Goal: Information Seeking & Learning: Learn about a topic

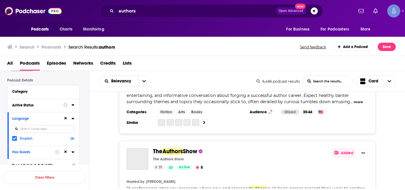
scroll to position [1806, 0]
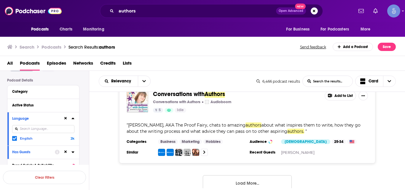
click at [66, 119] on icon at bounding box center [65, 119] width 3 height 4
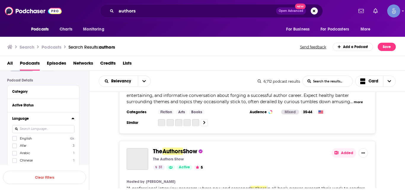
scroll to position [1806, 0]
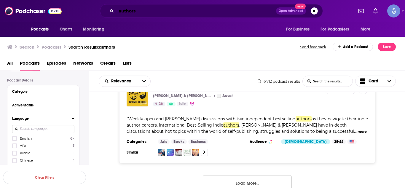
click at [134, 9] on input "authors" at bounding box center [196, 10] width 160 height 9
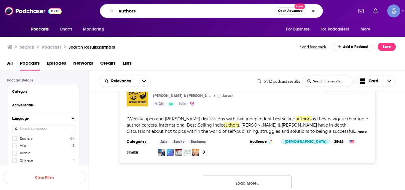
click at [134, 9] on input "authors" at bounding box center [195, 10] width 159 height 9
type input "READERS"
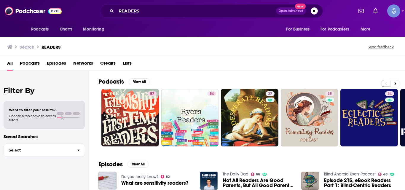
click at [33, 64] on span "Podcasts" at bounding box center [30, 64] width 20 height 12
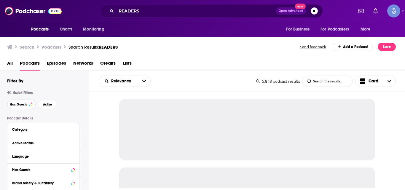
click at [21, 101] on button "Has Guests" at bounding box center [21, 104] width 28 height 9
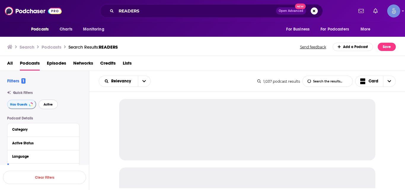
click at [47, 105] on span "Active" at bounding box center [48, 104] width 9 height 3
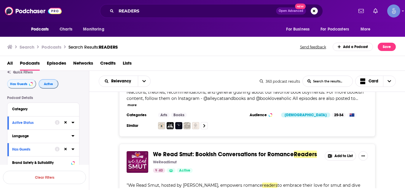
scroll to position [21, 0]
click at [73, 137] on icon at bounding box center [73, 135] width 3 height 1
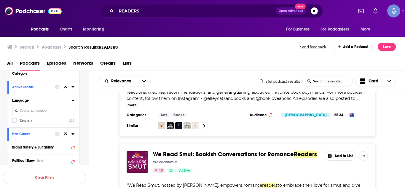
scroll to position [56, 0]
click at [14, 119] on icon at bounding box center [15, 121] width 4 height 4
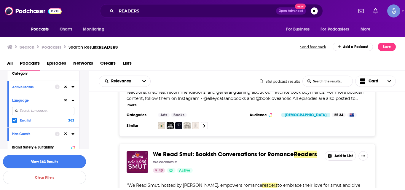
click at [75, 159] on button "View 363 Results" at bounding box center [44, 161] width 83 height 13
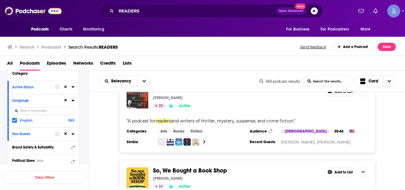
scroll to position [2240, 0]
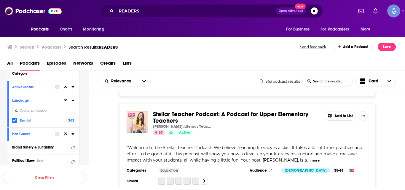
scroll to position [4528, 0]
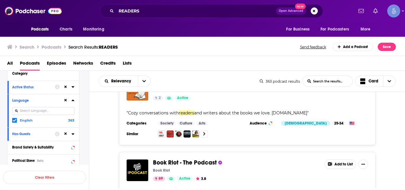
scroll to position [6132, 0]
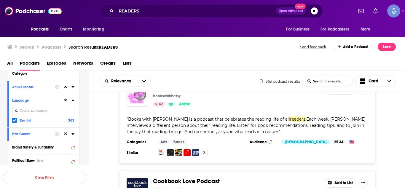
scroll to position [6823, 0]
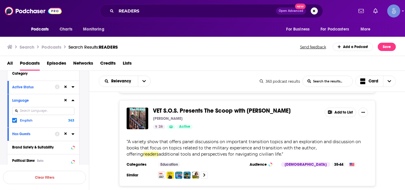
scroll to position [9116, 0]
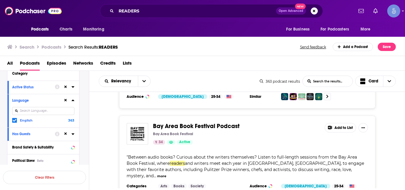
scroll to position [9619, 0]
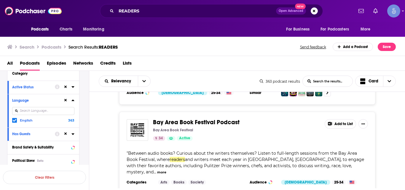
drag, startPoint x: 190, startPoint y: 104, endPoint x: 104, endPoint y: 137, distance: 92.5
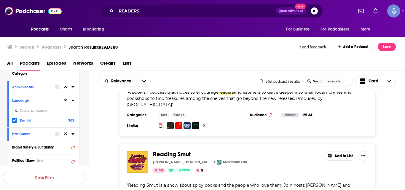
scroll to position [11370, 0]
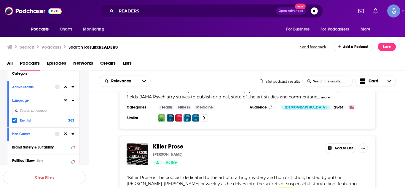
scroll to position [13707, 0]
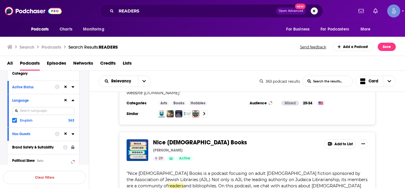
scroll to position [15843, 0]
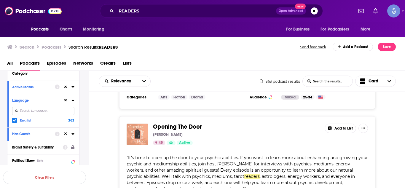
scroll to position [16061, 0]
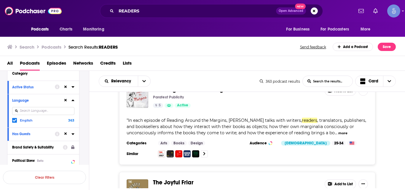
scroll to position [16934, 0]
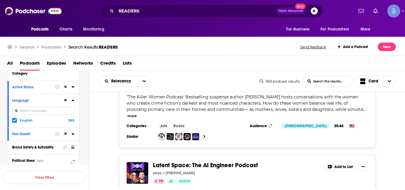
scroll to position [17730, 0]
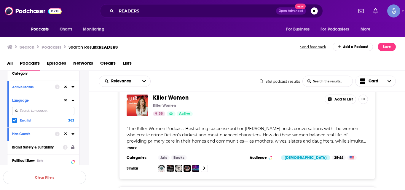
scroll to position [17698, 0]
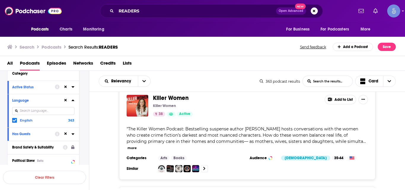
drag, startPoint x: 222, startPoint y: 118, endPoint x: 105, endPoint y: 160, distance: 123.6
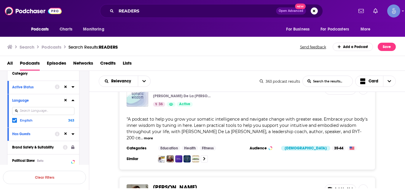
scroll to position [18401, 0]
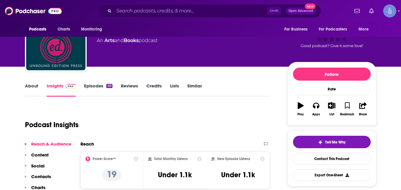
scroll to position [29, 0]
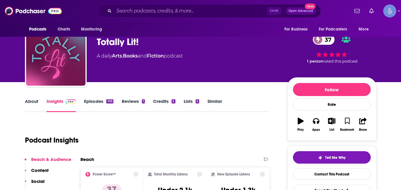
scroll to position [14, 0]
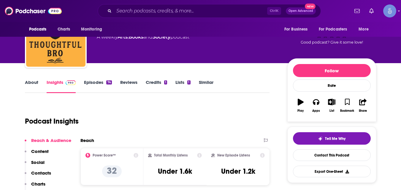
scroll to position [34, 0]
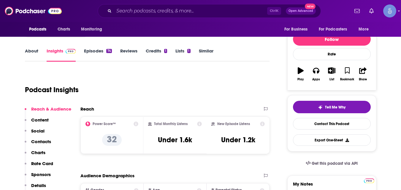
scroll to position [62, 0]
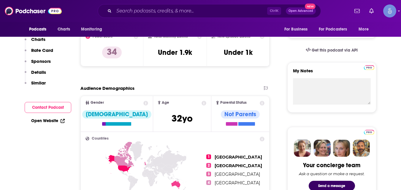
scroll to position [75, 0]
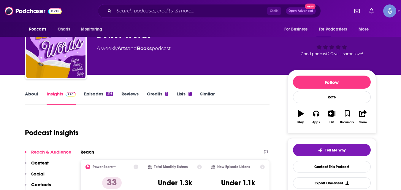
scroll to position [11, 0]
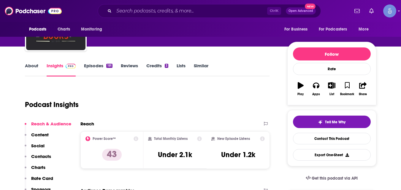
scroll to position [47, 0]
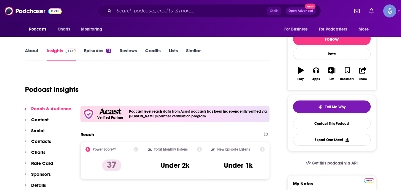
scroll to position [60, 0]
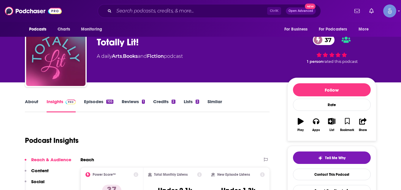
scroll to position [5, 0]
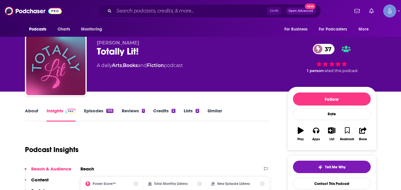
click at [95, 54] on div "[PERSON_NAME] Totally Lit! 37 A daily Arts , Books and Fiction podcast 37 1 per…" at bounding box center [200, 67] width 351 height 64
copy div "Totally Lit! 37"
click at [34, 110] on link "About" at bounding box center [31, 115] width 13 height 14
